Goal: Task Accomplishment & Management: Use online tool/utility

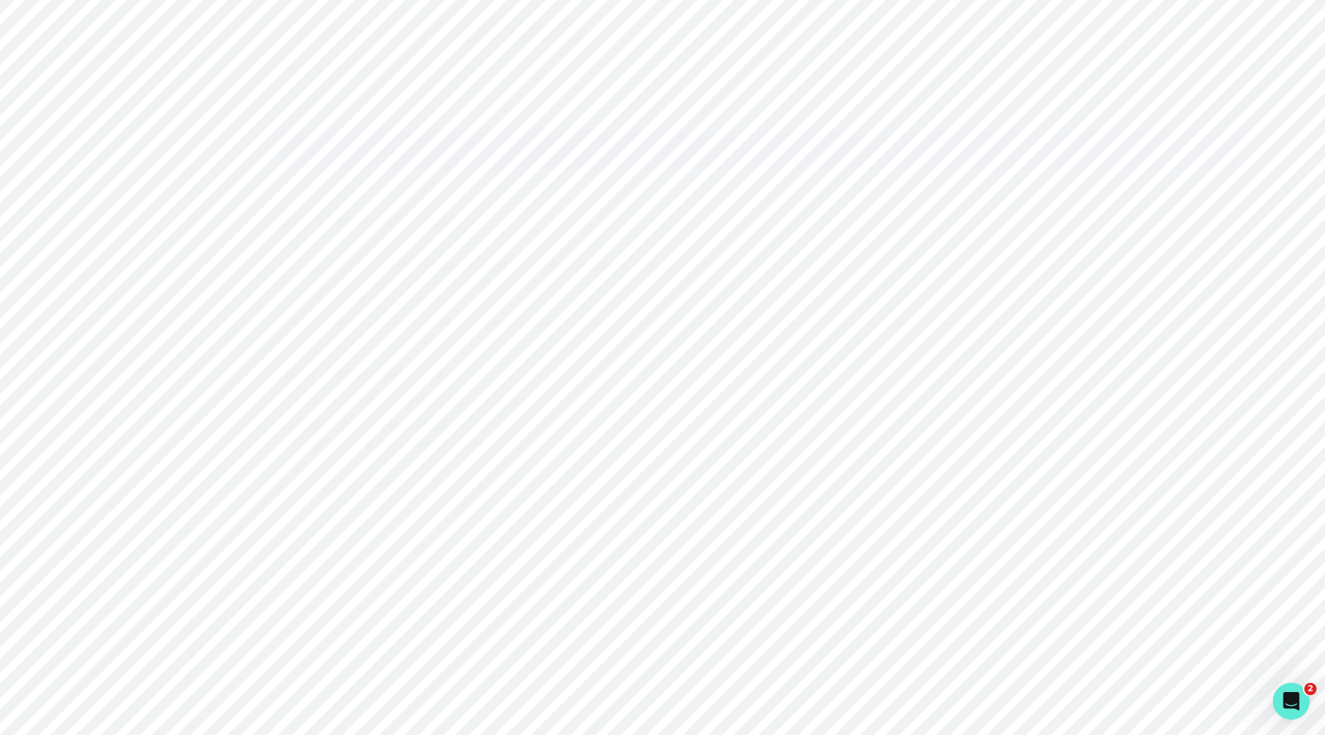
scroll to position [252, 0]
click at [115, 434] on p "Admin Data" at bounding box center [95, 437] width 63 height 12
click at [422, 165] on input "Search user by name or email" at bounding box center [758, 158] width 1084 height 38
type input "ayesha"
click at [409, 153] on input "ayesha" at bounding box center [758, 158] width 1084 height 38
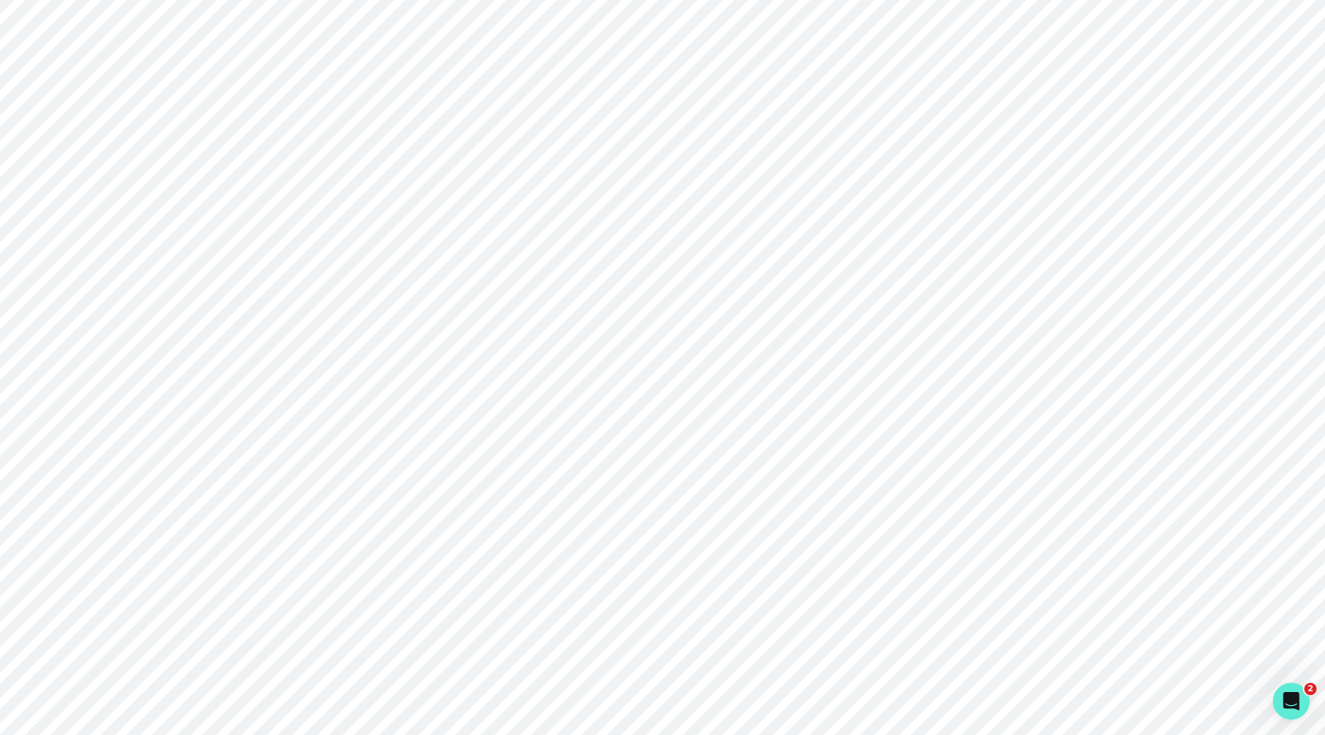
type input "[PERSON_NAME]"
click at [303, 358] on button "Impersonate" at bounding box center [290, 359] width 123 height 32
click at [358, 488] on button "Impersonate" at bounding box center [353, 503] width 100 height 31
